Goal: Task Accomplishment & Management: Manage account settings

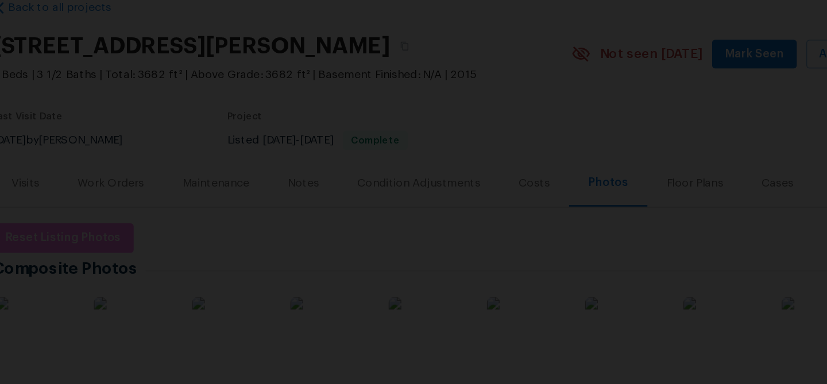
scroll to position [411, 0]
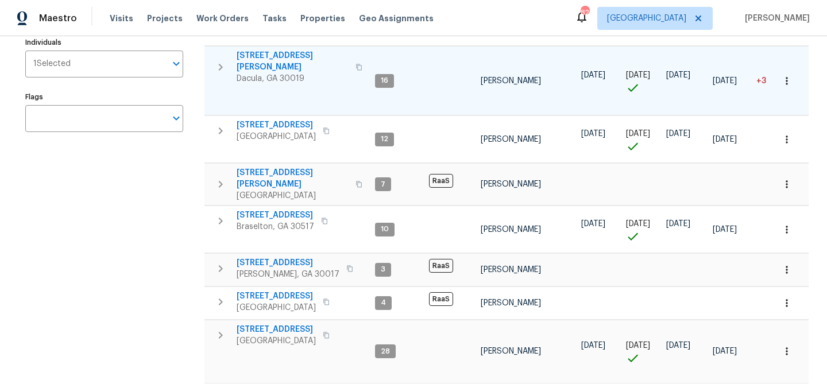
scroll to position [202, 0]
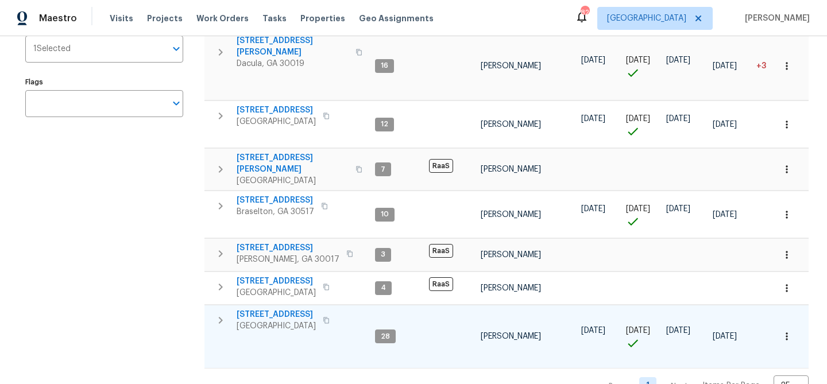
click at [279, 309] on span "135 Wakefield Dr" at bounding box center [275, 314] width 79 height 11
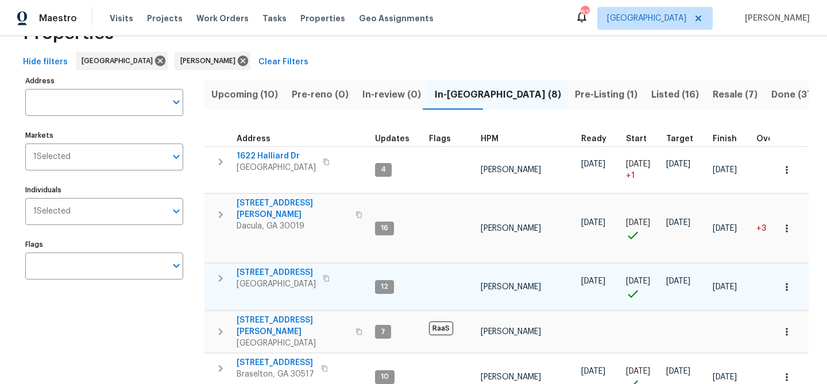
scroll to position [40, 0]
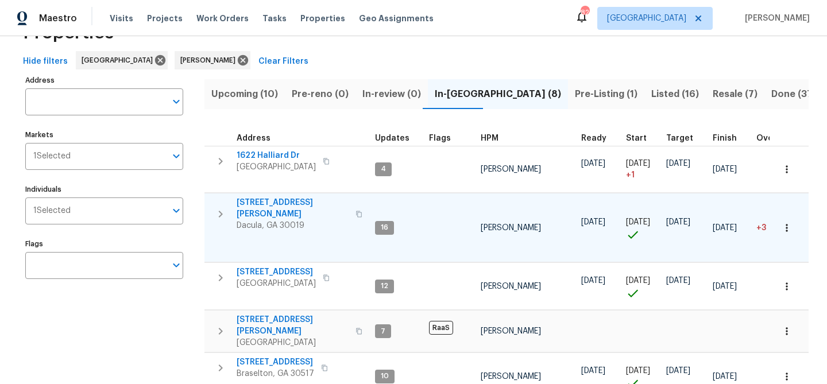
click at [786, 224] on icon "button" at bounding box center [786, 227] width 2 height 7
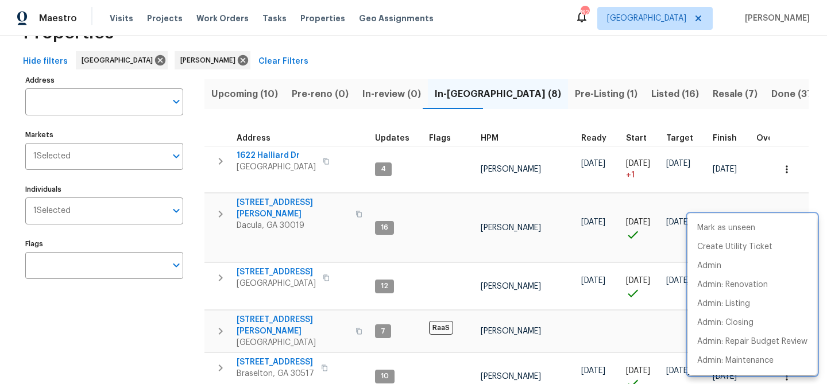
click at [573, 239] on div at bounding box center [413, 192] width 827 height 384
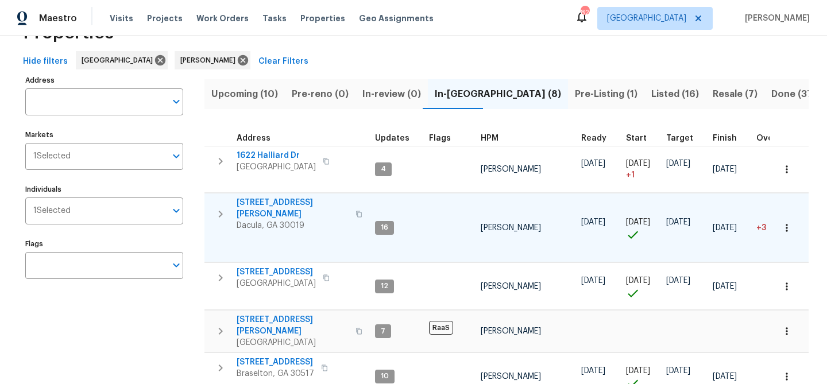
click at [293, 204] on span "[STREET_ADDRESS][PERSON_NAME]" at bounding box center [292, 208] width 112 height 23
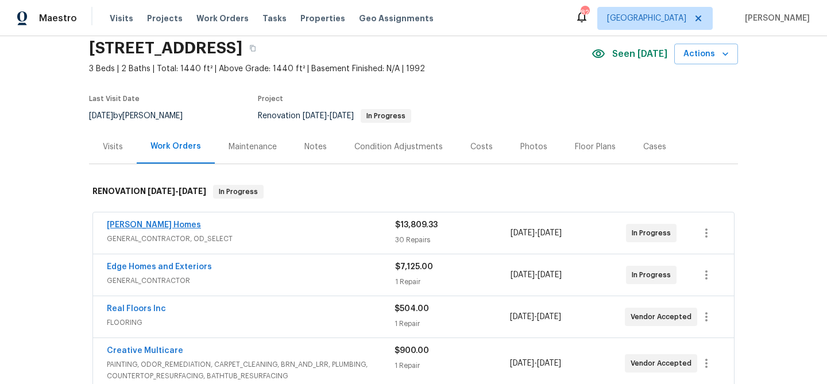
scroll to position [48, 0]
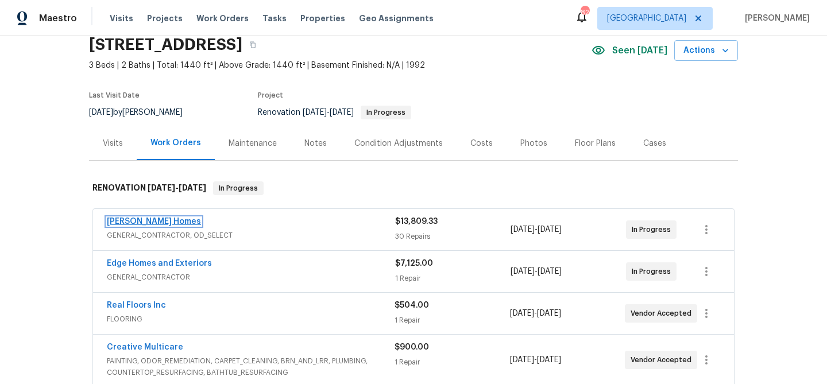
click at [151, 220] on link "Therrien Homes" at bounding box center [154, 222] width 94 height 8
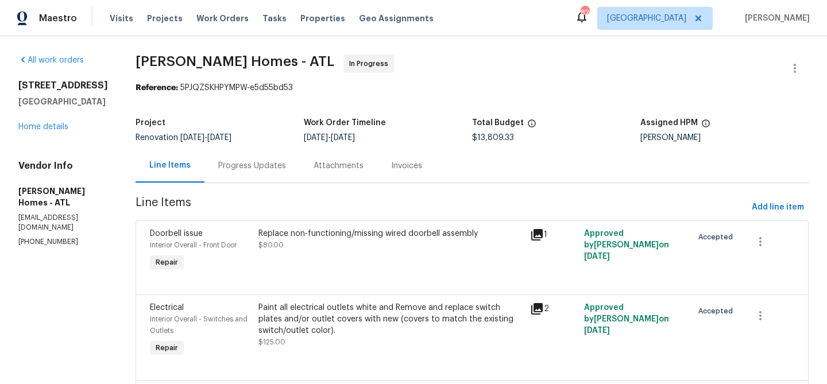
click at [223, 166] on div "Progress Updates" at bounding box center [252, 165] width 68 height 11
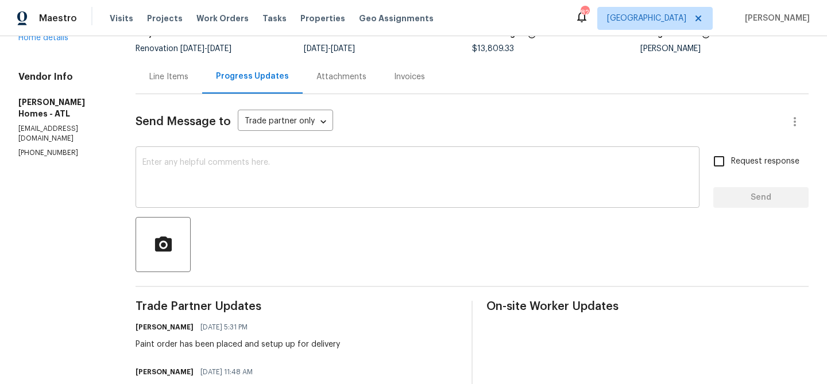
scroll to position [72, 0]
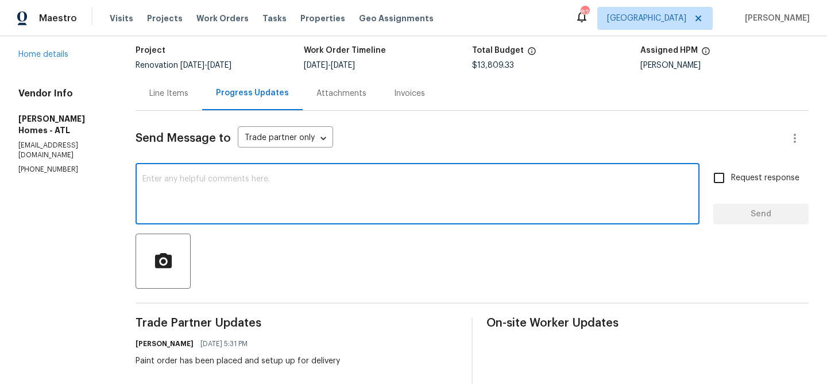
click at [255, 189] on textarea at bounding box center [417, 195] width 550 height 40
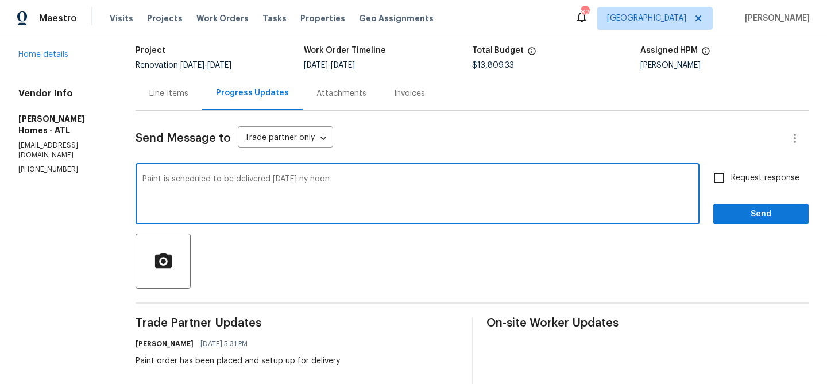
click at [300, 179] on textarea "Paint is scheduled to be delivered tomorrow ny noon" at bounding box center [417, 195] width 550 height 40
type textarea "Paint is scheduled to be delivered tomorrow by noon"
click at [736, 211] on span "Send" at bounding box center [760, 214] width 77 height 14
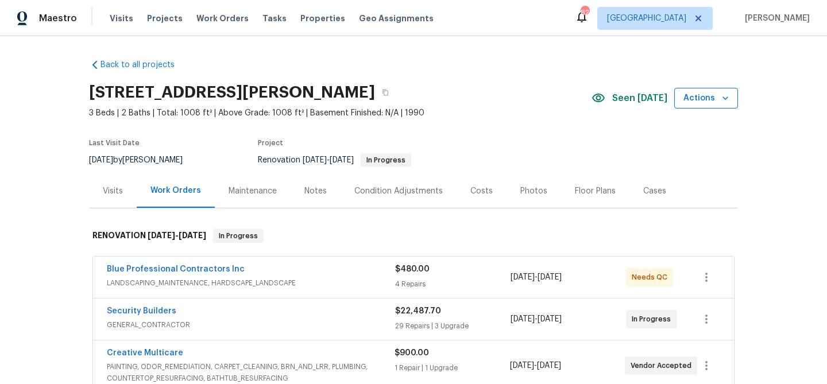
click at [709, 99] on span "Actions" at bounding box center [705, 98] width 45 height 14
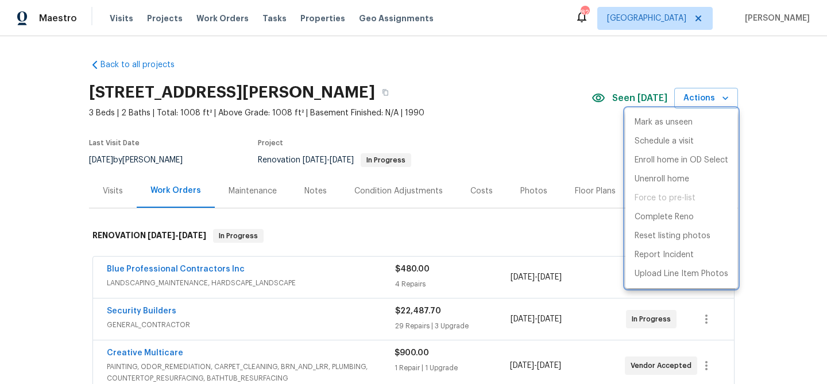
click at [499, 130] on div at bounding box center [413, 192] width 827 height 384
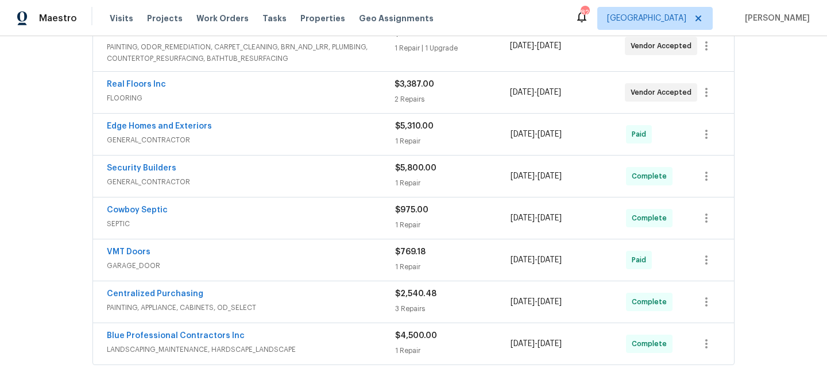
scroll to position [308, 0]
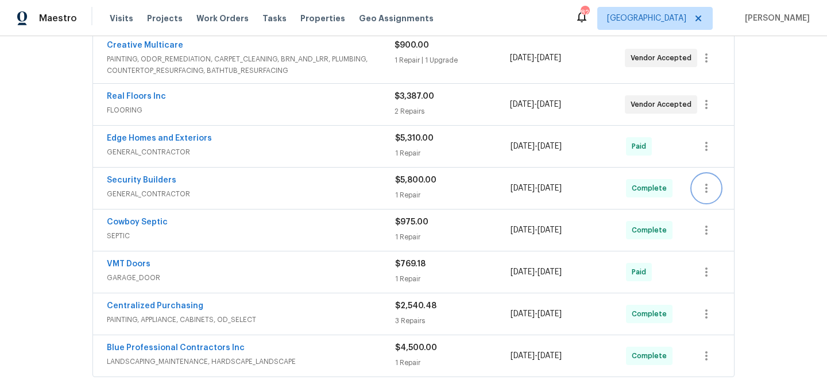
click at [705, 195] on icon "button" at bounding box center [706, 188] width 14 height 14
click at [707, 183] on li "Edit" at bounding box center [754, 188] width 124 height 19
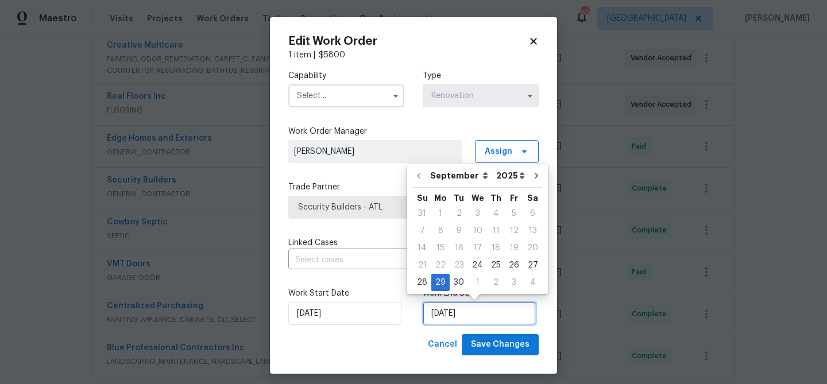
click at [441, 311] on input "[DATE]" at bounding box center [478, 313] width 113 height 23
click at [512, 288] on div "3" at bounding box center [514, 282] width 18 height 16
type input "10/3/2025"
select select "9"
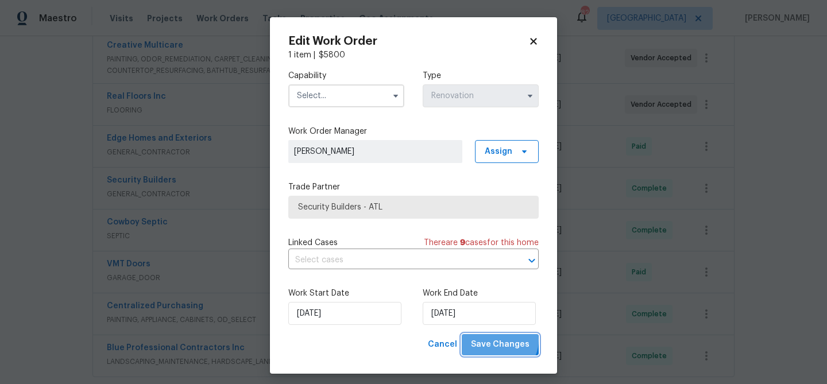
click at [502, 340] on span "Save Changes" at bounding box center [500, 344] width 59 height 14
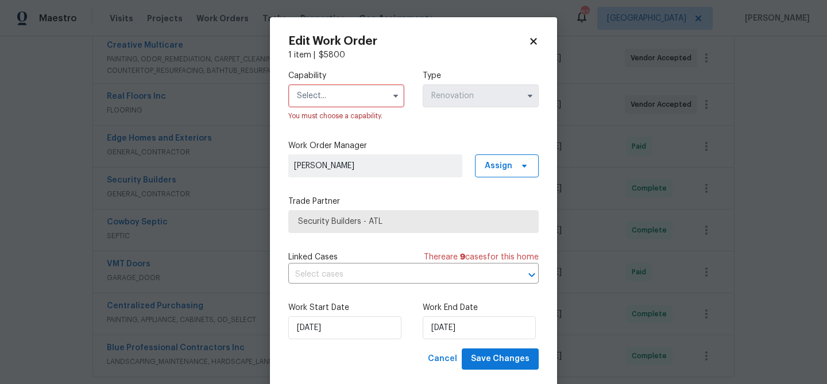
click at [334, 100] on input "text" at bounding box center [346, 95] width 116 height 23
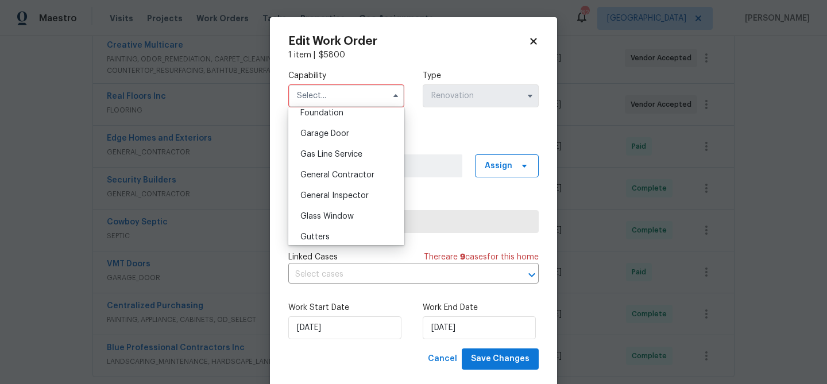
scroll to position [511, 0]
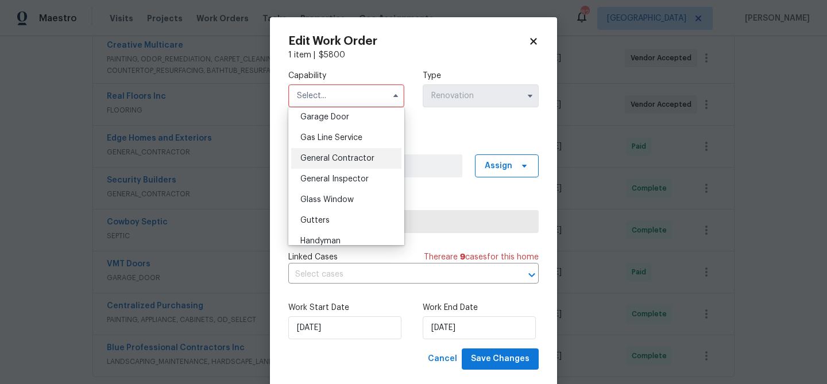
click at [339, 158] on span "General Contractor" at bounding box center [337, 158] width 74 height 8
type input "General Contractor"
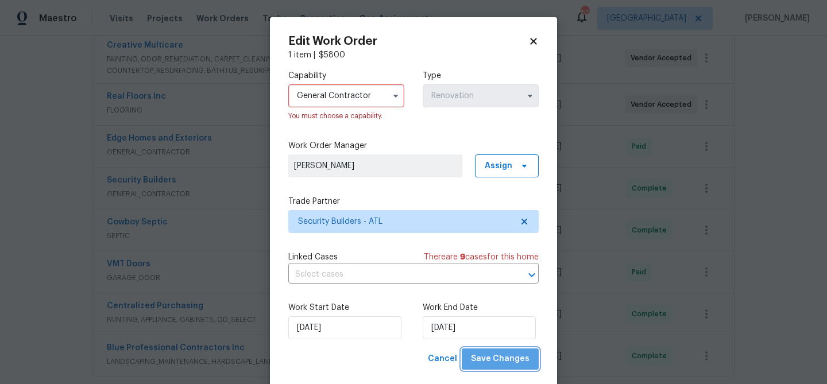
click at [506, 362] on span "Save Changes" at bounding box center [500, 359] width 59 height 14
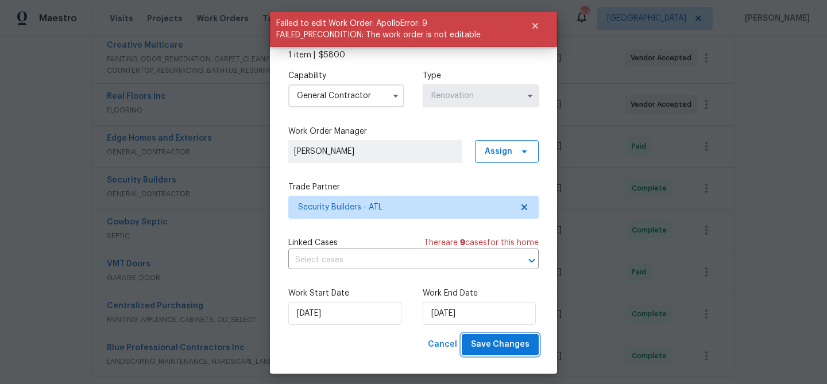
click at [499, 350] on span "Save Changes" at bounding box center [500, 344] width 59 height 14
click at [443, 180] on div "Capability General Contractor Type Renovation Work Order Manager Michael Durham…" at bounding box center [413, 197] width 250 height 273
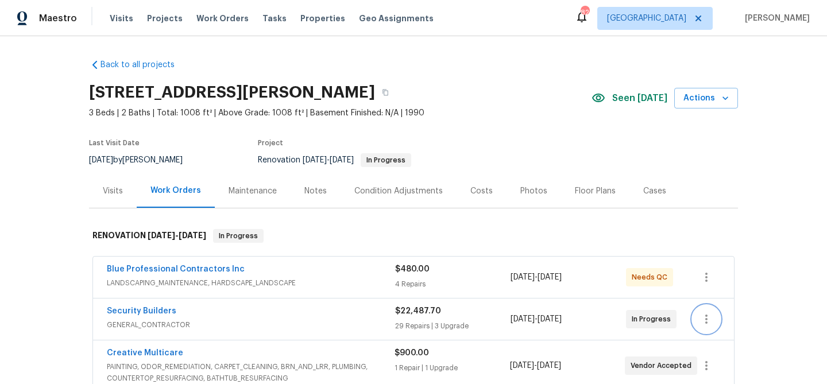
click at [707, 315] on icon "button" at bounding box center [706, 319] width 14 height 14
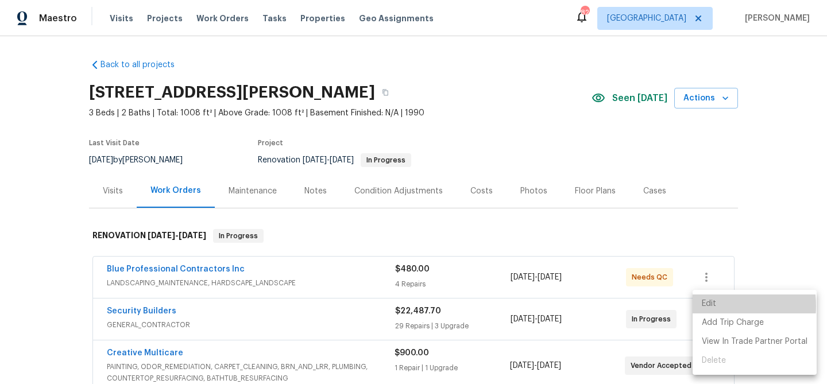
click at [706, 306] on li "Edit" at bounding box center [754, 303] width 124 height 19
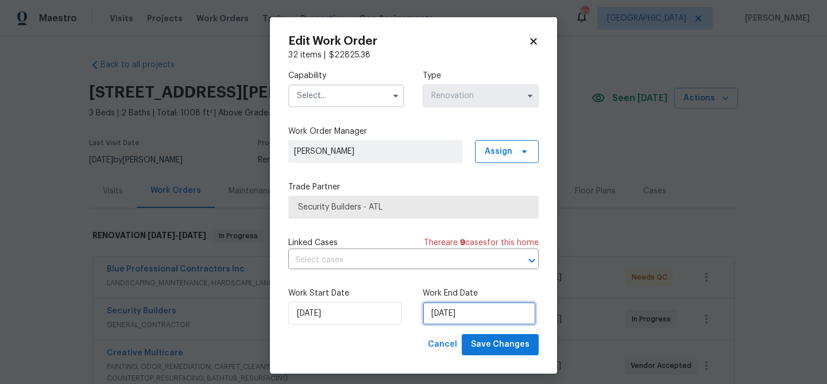
click at [457, 309] on input "[DATE]" at bounding box center [478, 313] width 113 height 23
select select "9"
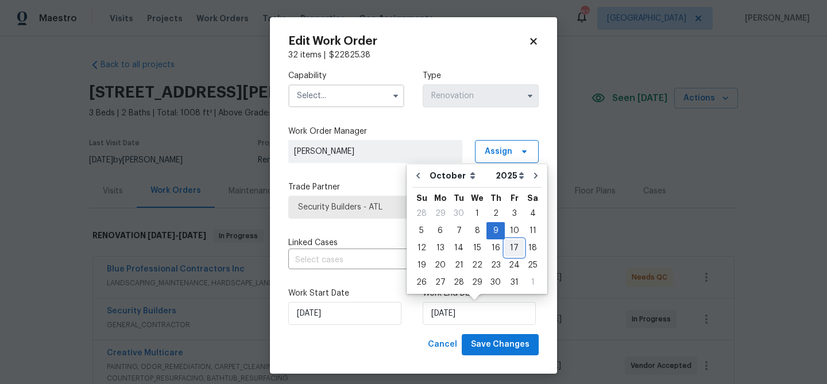
click at [507, 247] on div "17" at bounding box center [514, 248] width 19 height 16
type input "[DATE]"
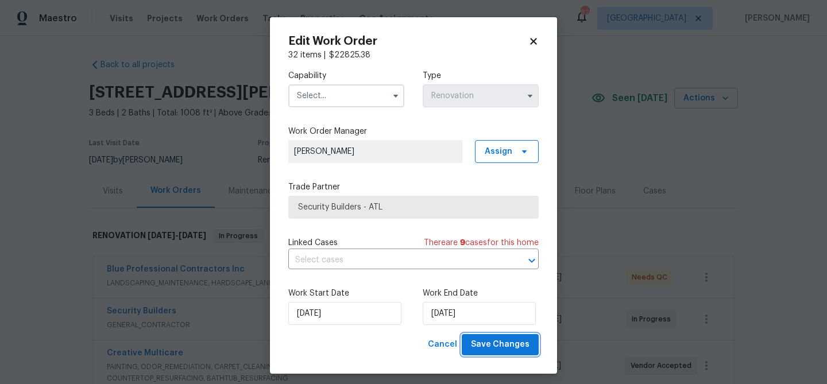
click at [499, 341] on span "Save Changes" at bounding box center [500, 344] width 59 height 14
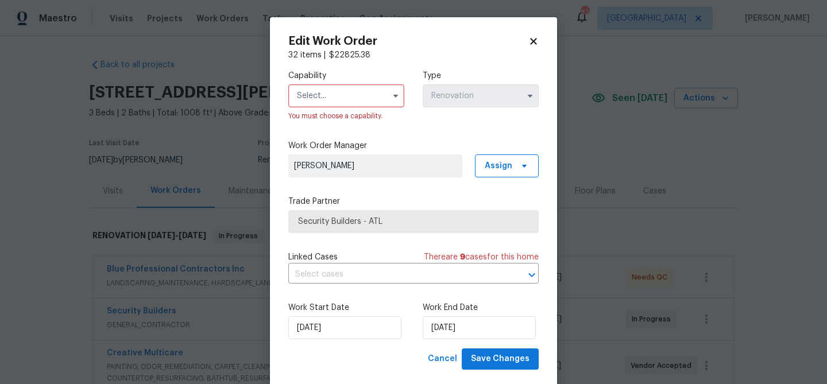
click at [344, 114] on div "You must choose a capability." at bounding box center [346, 115] width 116 height 11
click at [344, 92] on input "text" at bounding box center [346, 95] width 116 height 23
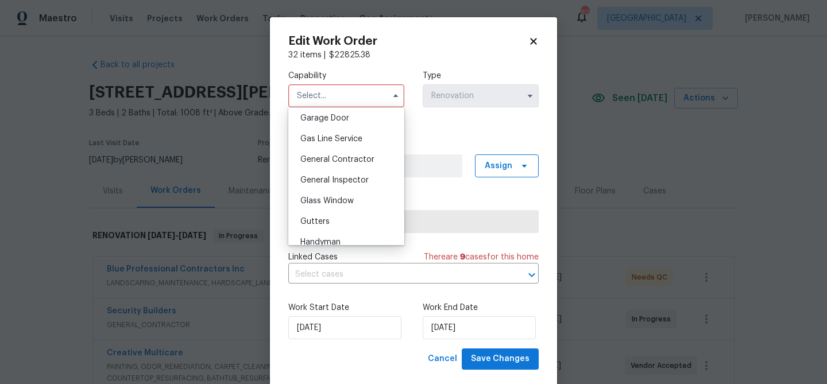
scroll to position [530, 0]
click at [354, 141] on span "General Contractor" at bounding box center [337, 139] width 74 height 8
type input "General Contractor"
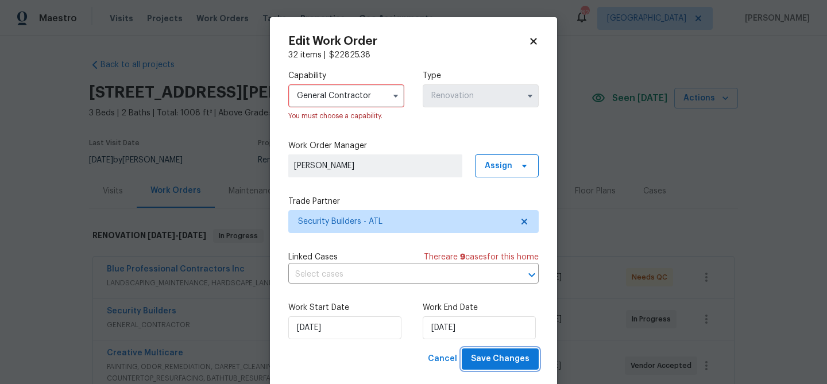
click at [517, 360] on span "Save Changes" at bounding box center [500, 359] width 59 height 14
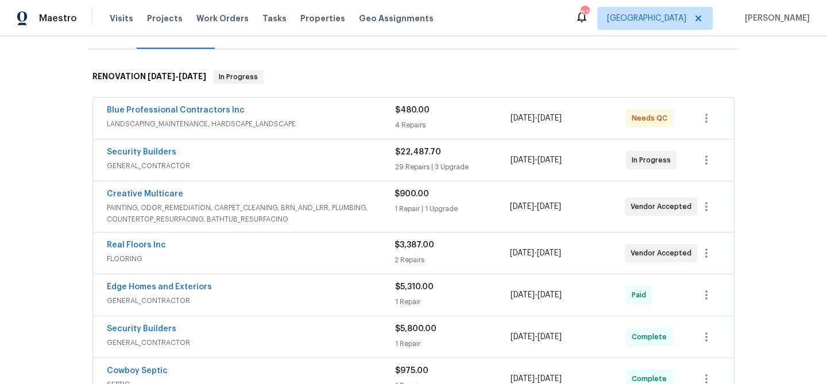
scroll to position [117, 0]
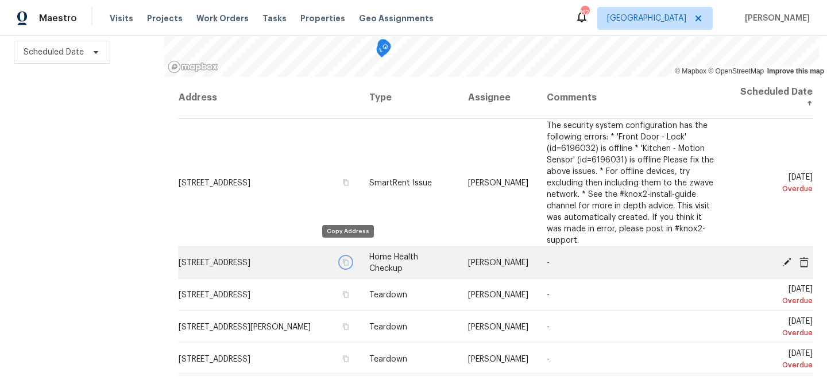
click at [344, 259] on icon "button" at bounding box center [346, 262] width 6 height 6
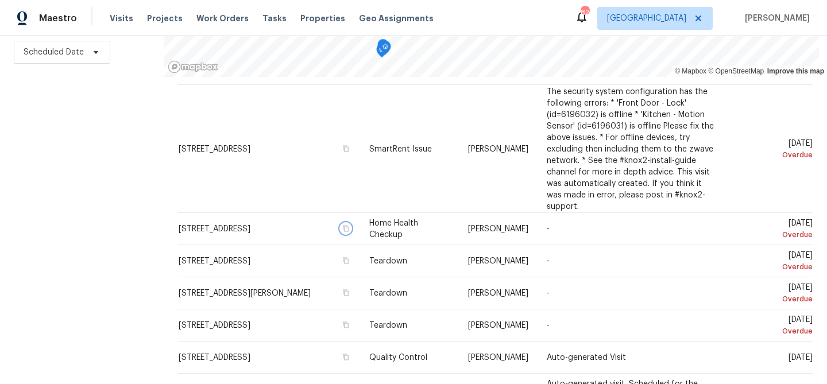
scroll to position [22, 0]
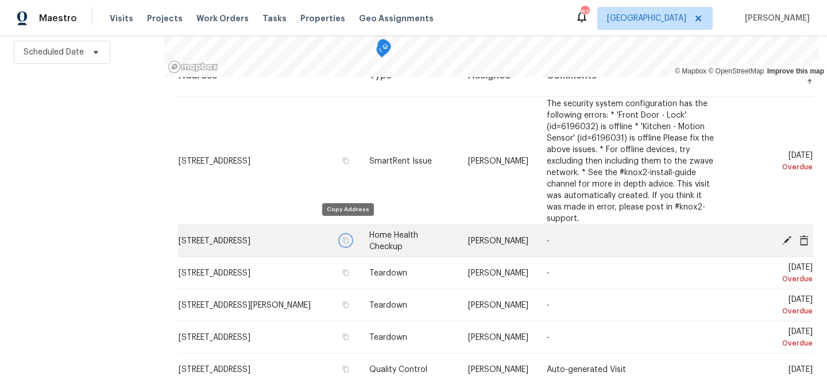
click at [346, 237] on icon "button" at bounding box center [345, 240] width 7 height 7
